Goal: Navigation & Orientation: Find specific page/section

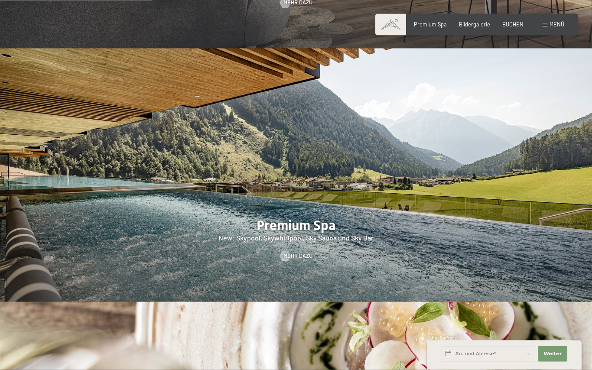
scroll to position [946, 0]
click at [298, 260] on span "Mehr dazu" at bounding box center [297, 256] width 29 height 8
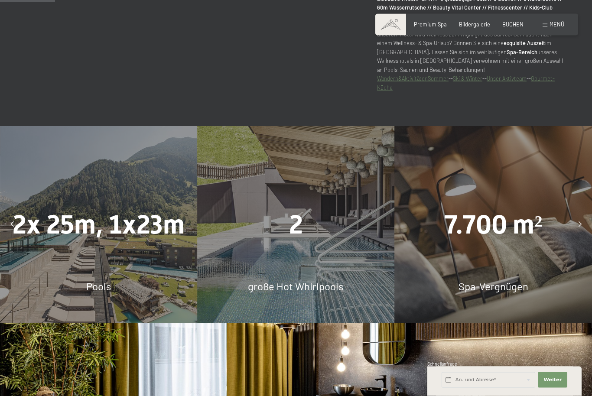
scroll to position [484, 0]
click at [325, 275] on div "2 große Hot Whirlpools" at bounding box center [295, 224] width 197 height 197
click at [302, 292] on span "große Hot Whirlpools" at bounding box center [296, 286] width 96 height 13
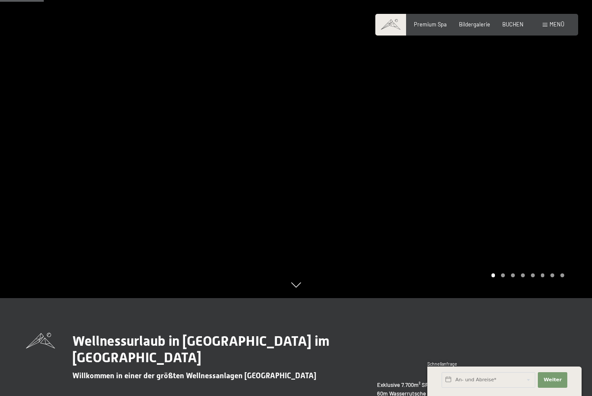
scroll to position [0, 0]
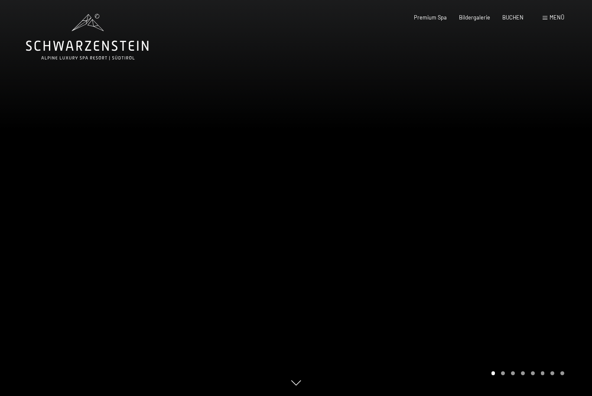
click at [548, 21] on div "Menü" at bounding box center [553, 18] width 22 height 8
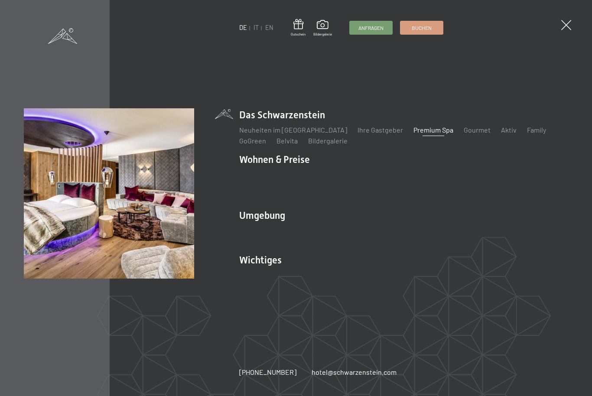
click at [378, 178] on link "Angebote" at bounding box center [381, 174] width 30 height 8
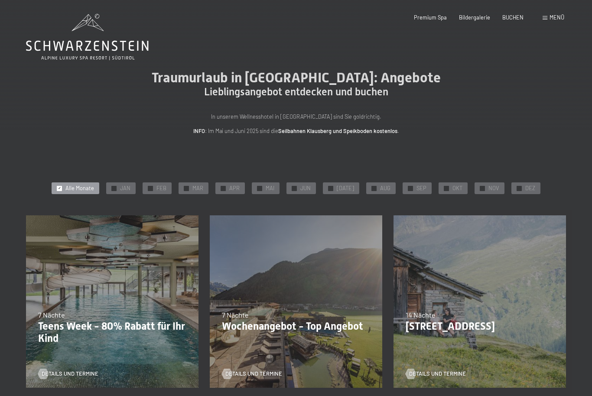
click at [448, 192] on div "✓ OKT" at bounding box center [452, 188] width 29 height 12
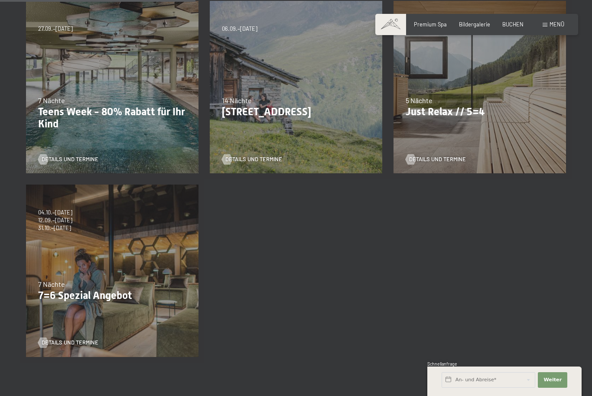
scroll to position [214, 0]
click at [62, 344] on span "Details und Termine" at bounding box center [70, 343] width 57 height 8
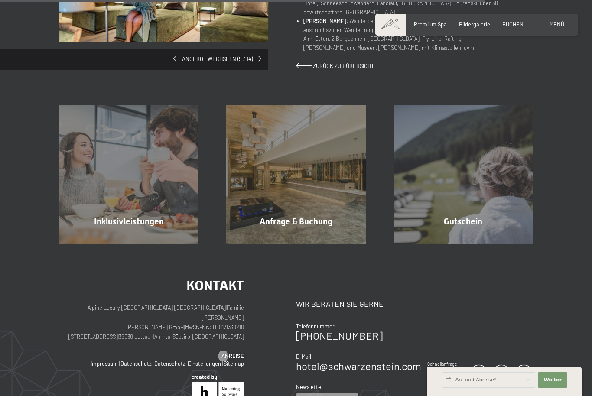
scroll to position [588, 0]
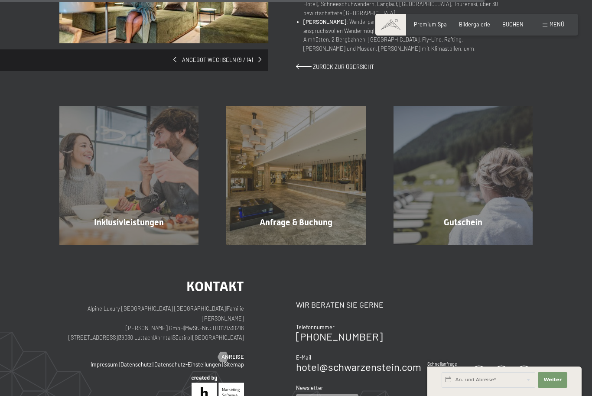
click at [140, 237] on span "Mehr erfahren" at bounding box center [130, 241] width 43 height 8
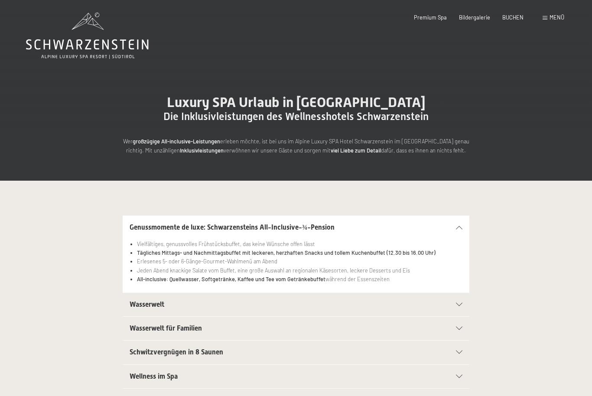
scroll to position [3, 0]
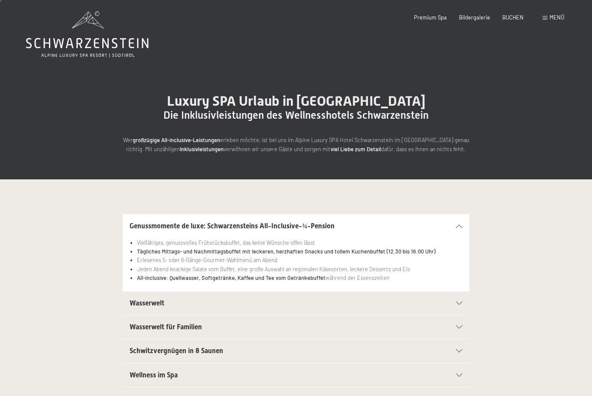
click at [553, 17] on span "Menü" at bounding box center [556, 17] width 15 height 7
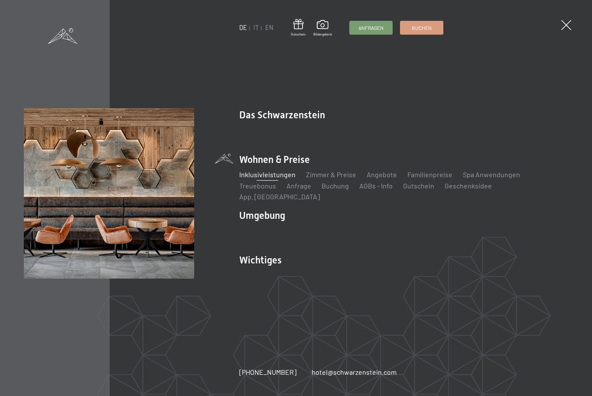
click at [261, 271] on link "Lage & Anreise" at bounding box center [262, 275] width 46 height 8
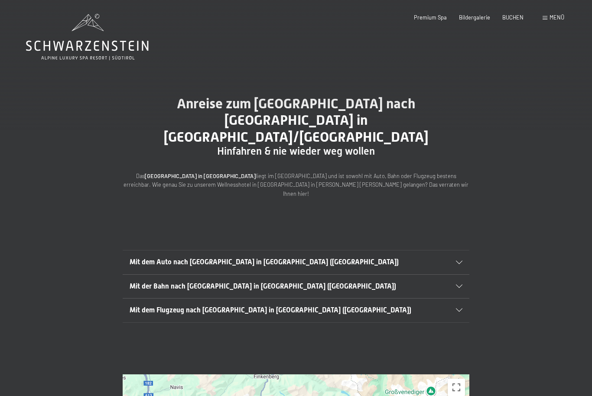
click at [550, 19] on span "Menü" at bounding box center [556, 17] width 15 height 7
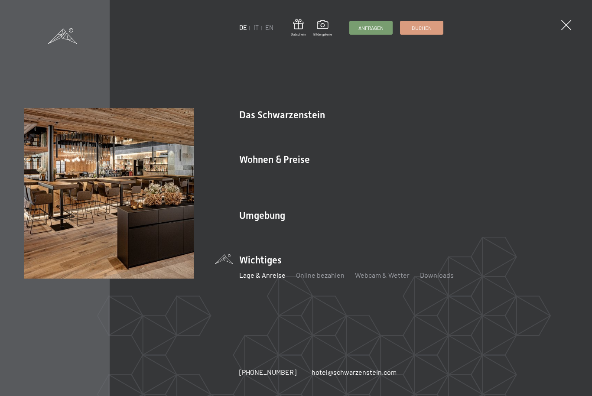
click at [463, 134] on link "Gourmet" at bounding box center [476, 130] width 27 height 8
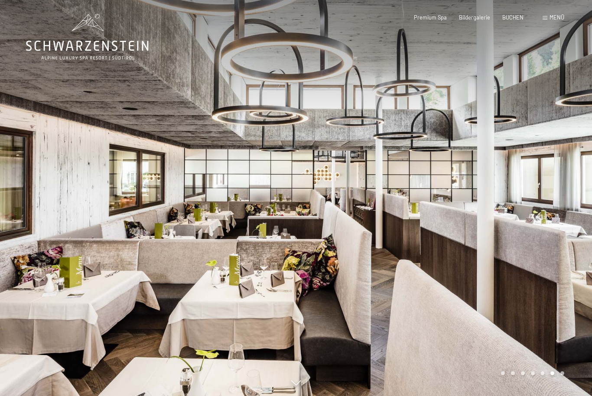
click at [466, 20] on div "Bildergalerie" at bounding box center [474, 18] width 31 height 8
click at [469, 17] on span "Bildergalerie" at bounding box center [474, 17] width 31 height 7
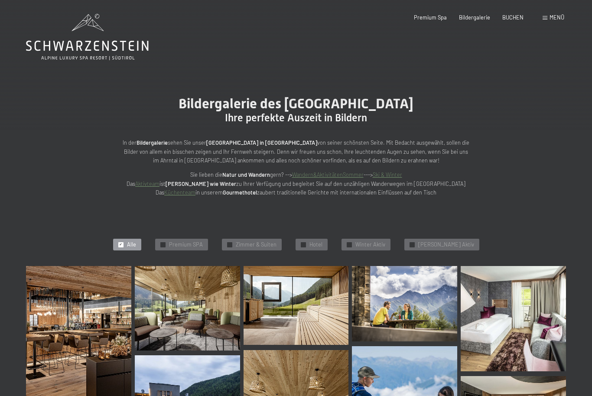
click at [561, 17] on span "Menü" at bounding box center [556, 17] width 15 height 7
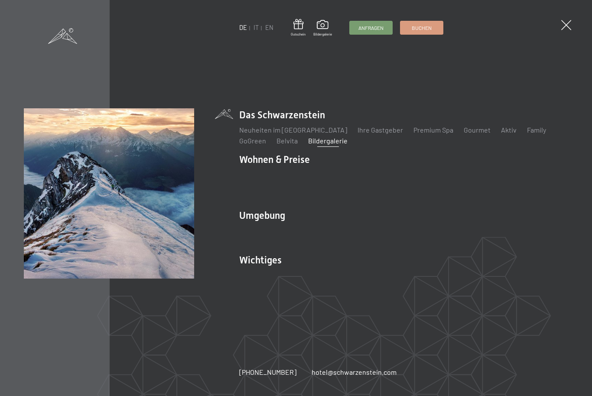
click at [256, 226] on link "Das Ahrntal" at bounding box center [256, 230] width 35 height 8
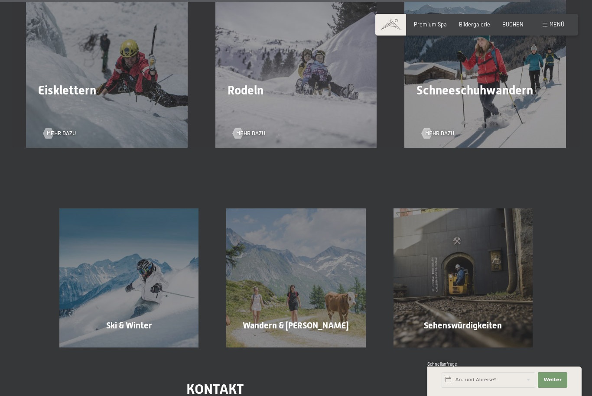
scroll to position [2156, 0]
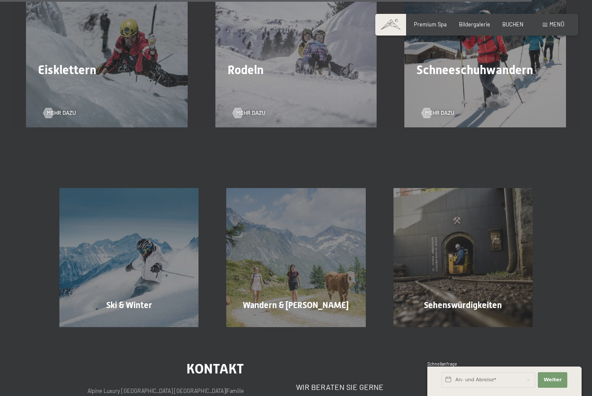
click at [487, 271] on div "Sehenswürdigkeiten Mehr erfahren" at bounding box center [462, 257] width 167 height 139
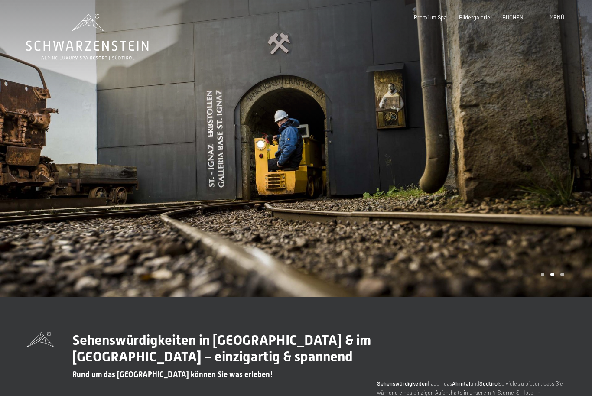
click at [105, 35] on icon at bounding box center [87, 37] width 123 height 46
